Goal: Task Accomplishment & Management: Manage account settings

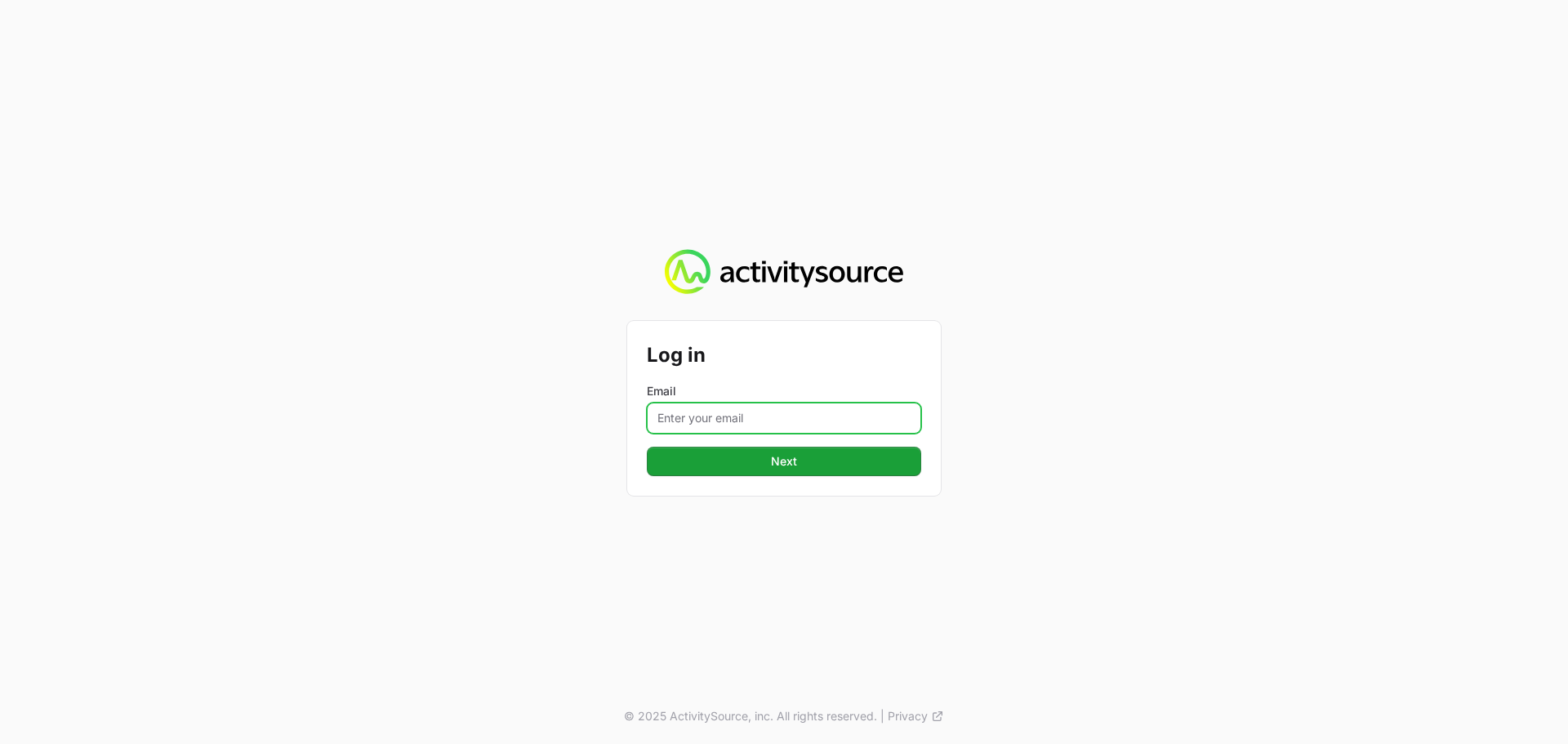
click at [840, 408] on input "Email" at bounding box center [784, 418] width 275 height 31
type input "[PERSON_NAME][EMAIL_ADDRESS][DOMAIN_NAME]"
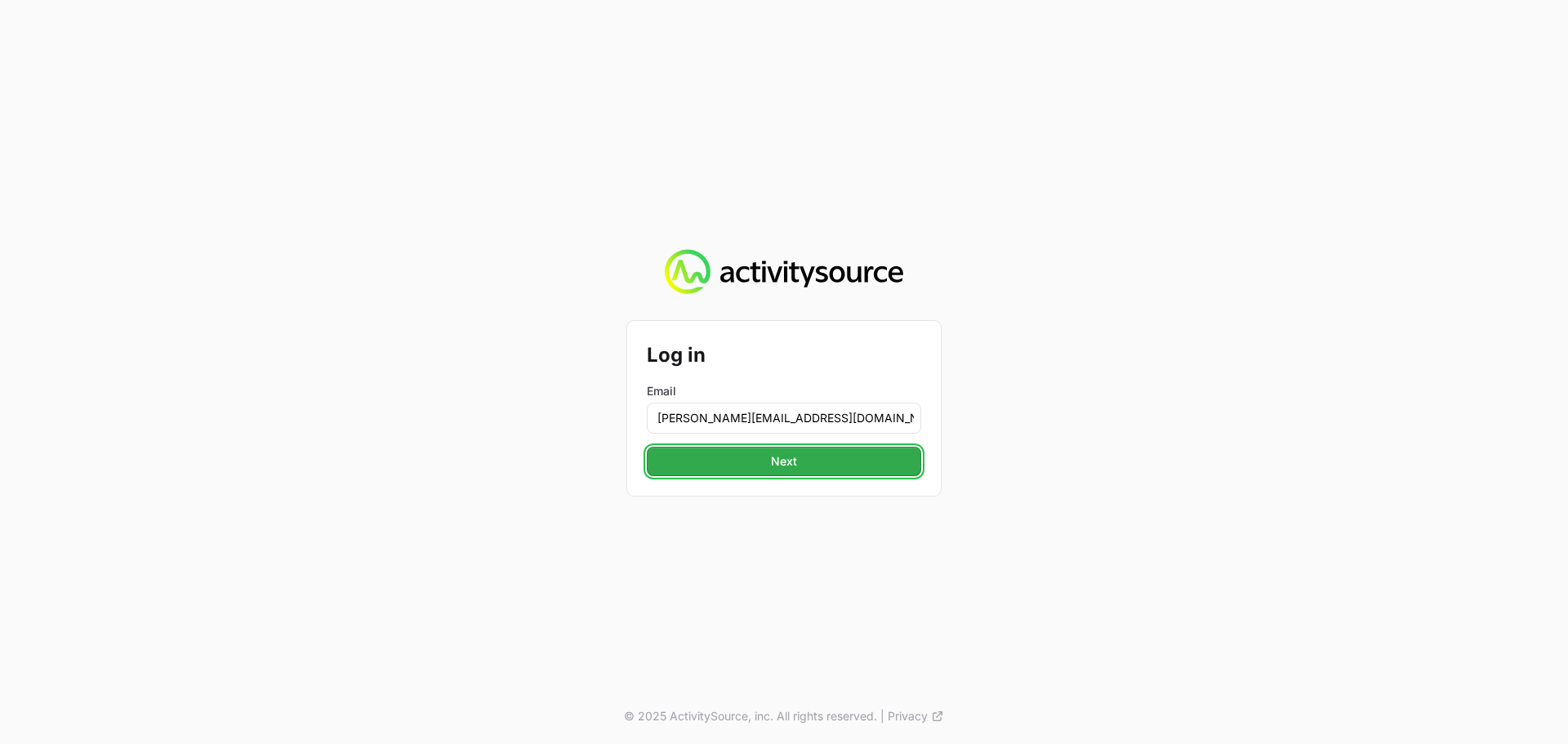
click at [840, 463] on button "Next" at bounding box center [784, 461] width 275 height 30
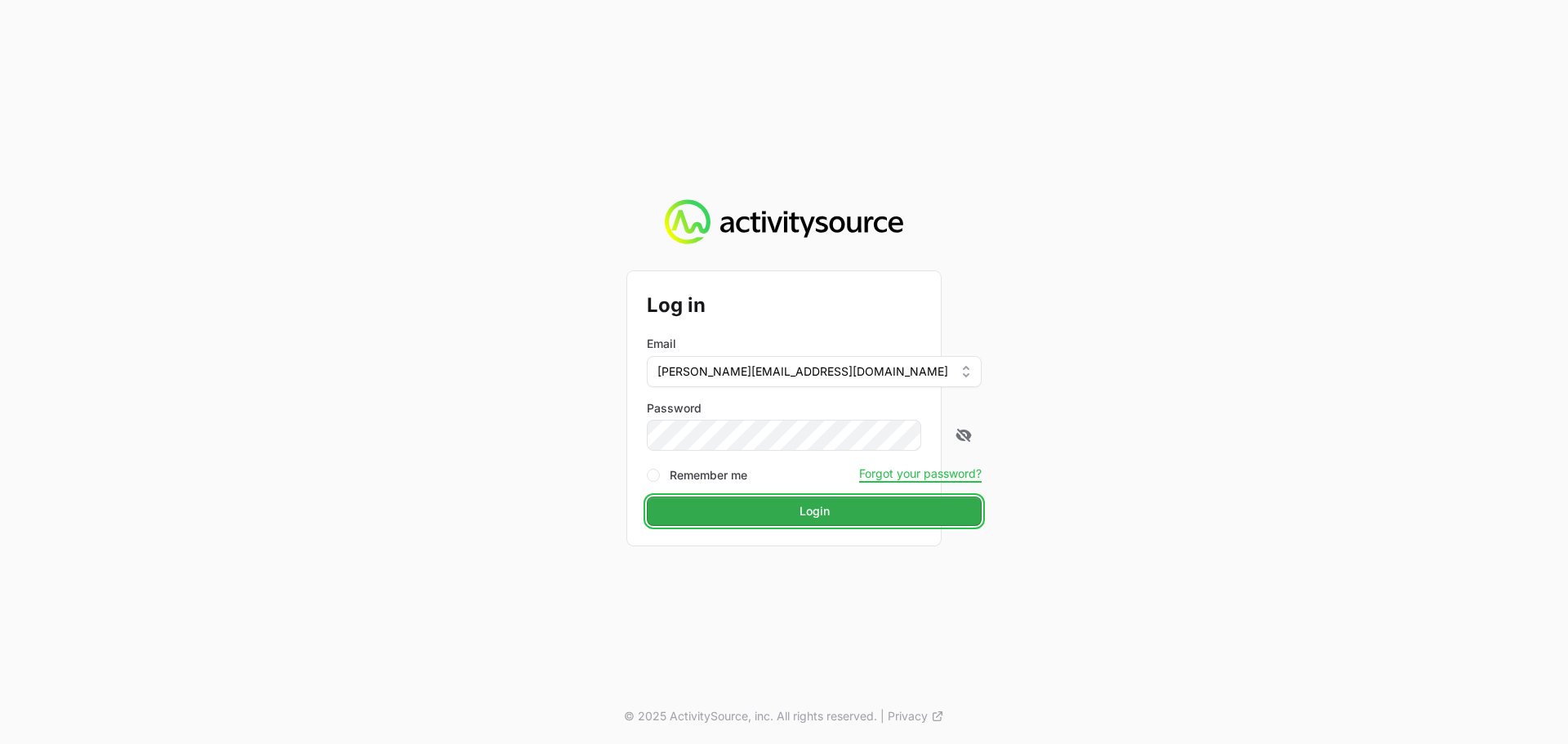
click at [782, 521] on button "Login" at bounding box center [814, 512] width 335 height 30
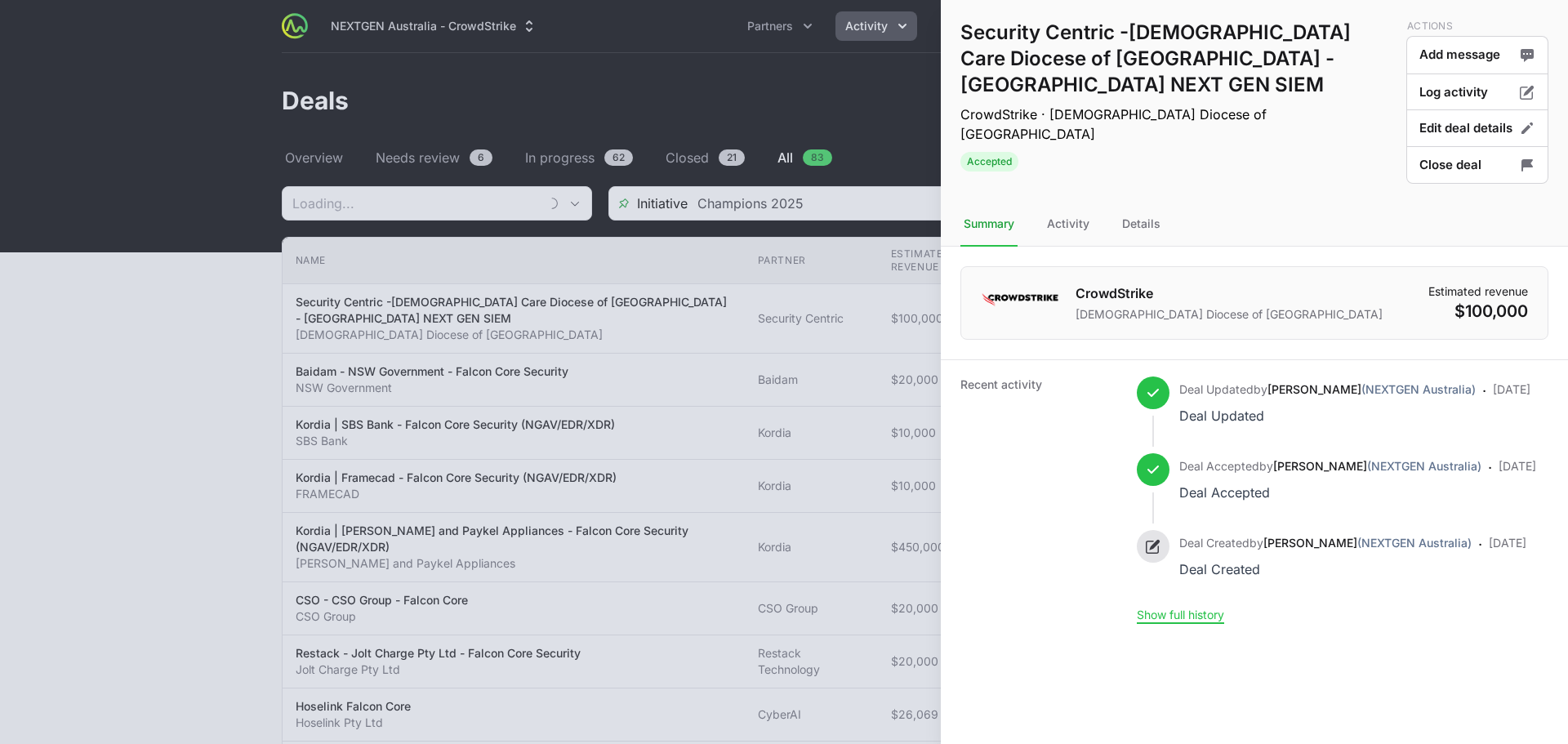
click at [756, 93] on div at bounding box center [784, 372] width 1568 height 744
